Goal: Obtain resource: Obtain resource

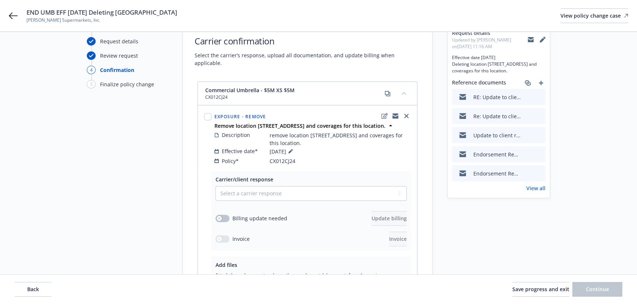
scroll to position [67, 0]
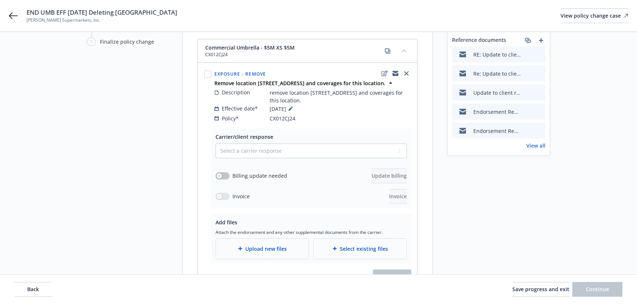
click at [533, 150] on link "View all" at bounding box center [535, 146] width 19 height 8
